Goal: Information Seeking & Learning: Learn about a topic

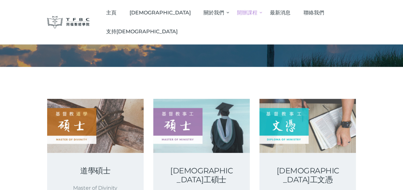
scroll to position [64, 0]
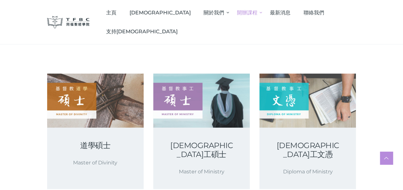
click at [206, 140] on div "基督教事工碩士 Master of Ministry" at bounding box center [201, 159] width 96 height 62
click at [98, 142] on link "道學碩士" at bounding box center [95, 145] width 66 height 9
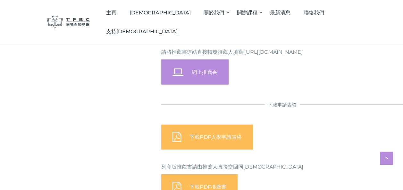
scroll to position [673, 0]
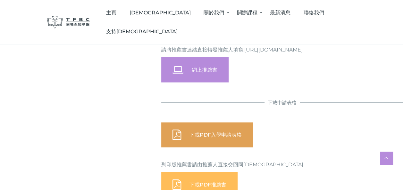
click at [176, 129] on span at bounding box center [176, 135] width 9 height 12
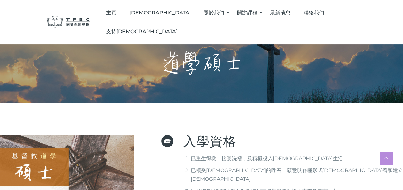
scroll to position [0, 0]
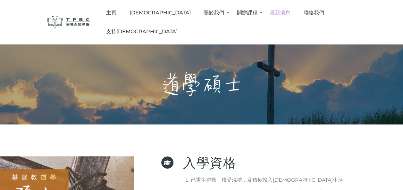
click at [270, 14] on span "最新消息" at bounding box center [280, 13] width 21 height 6
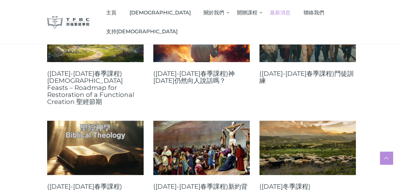
scroll to position [160, 0]
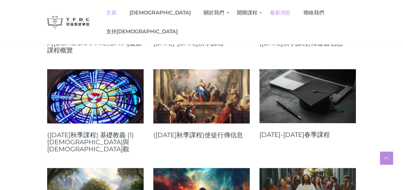
click at [116, 11] on span "主頁" at bounding box center [111, 13] width 10 height 6
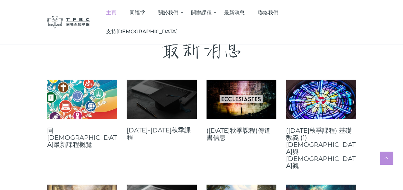
scroll to position [320, 0]
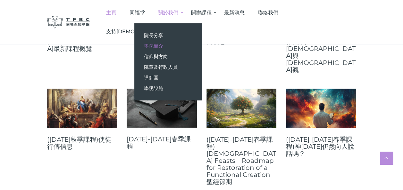
click at [191, 44] on link "學院簡介" at bounding box center [167, 46] width 67 height 11
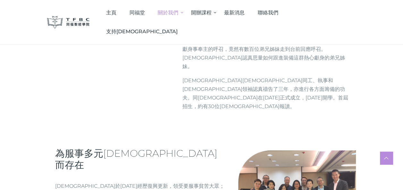
scroll to position [224, 0]
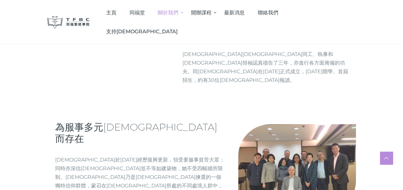
click at [308, 127] on img at bounding box center [297, 168] width 118 height 88
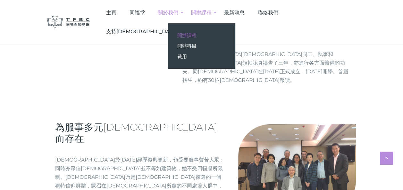
click at [196, 37] on span "開辦課程" at bounding box center [186, 35] width 19 height 6
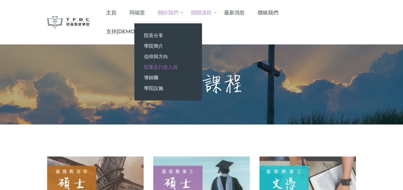
click at [177, 69] on span "院董及行政人員" at bounding box center [161, 67] width 34 height 6
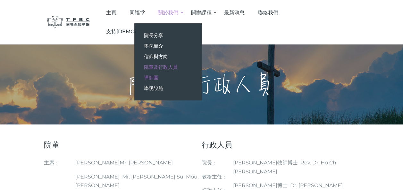
click at [158, 78] on span "導師團" at bounding box center [151, 78] width 14 height 6
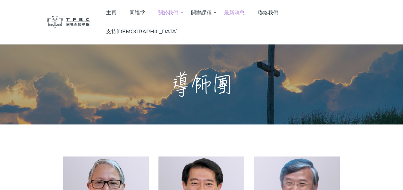
click at [244, 12] on span "最新消息" at bounding box center [234, 13] width 21 height 6
